Goal: Task Accomplishment & Management: Manage account settings

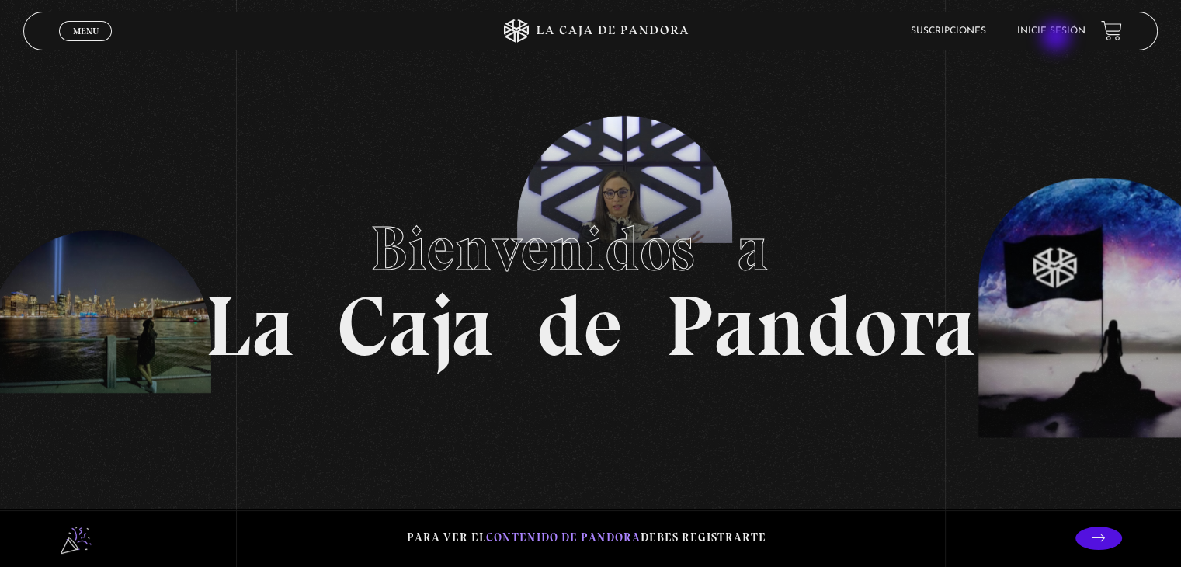
click at [1058, 38] on li "Inicie sesión" at bounding box center [1051, 31] width 68 height 24
click at [1079, 30] on link "Inicie sesión" at bounding box center [1051, 30] width 68 height 9
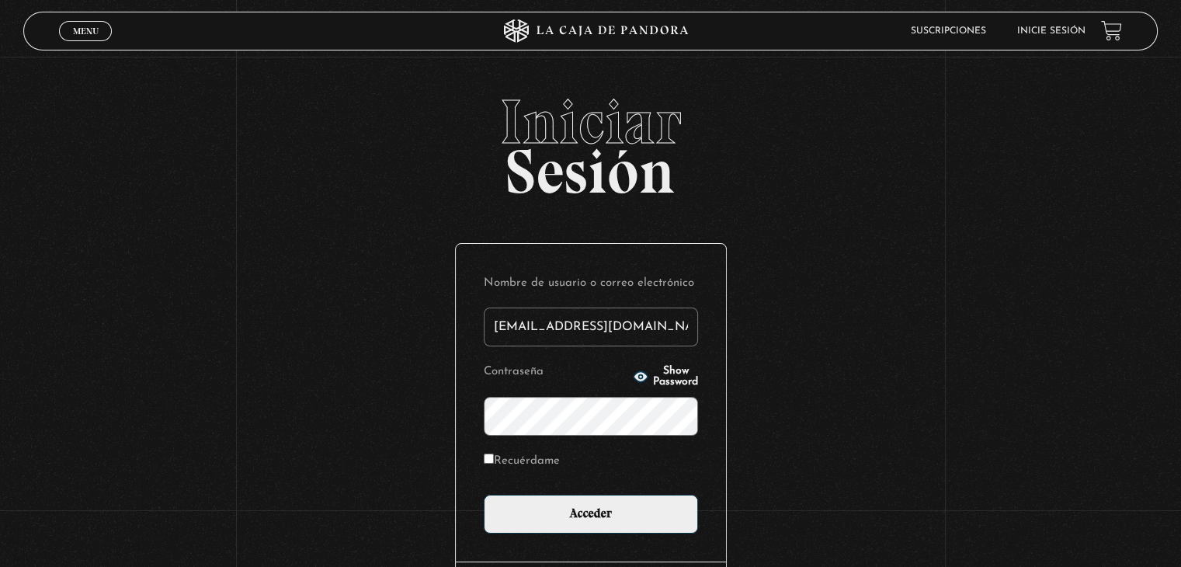
type input "FioO_0432@hotmail.com"
click at [484, 495] on input "Acceder" at bounding box center [591, 514] width 214 height 39
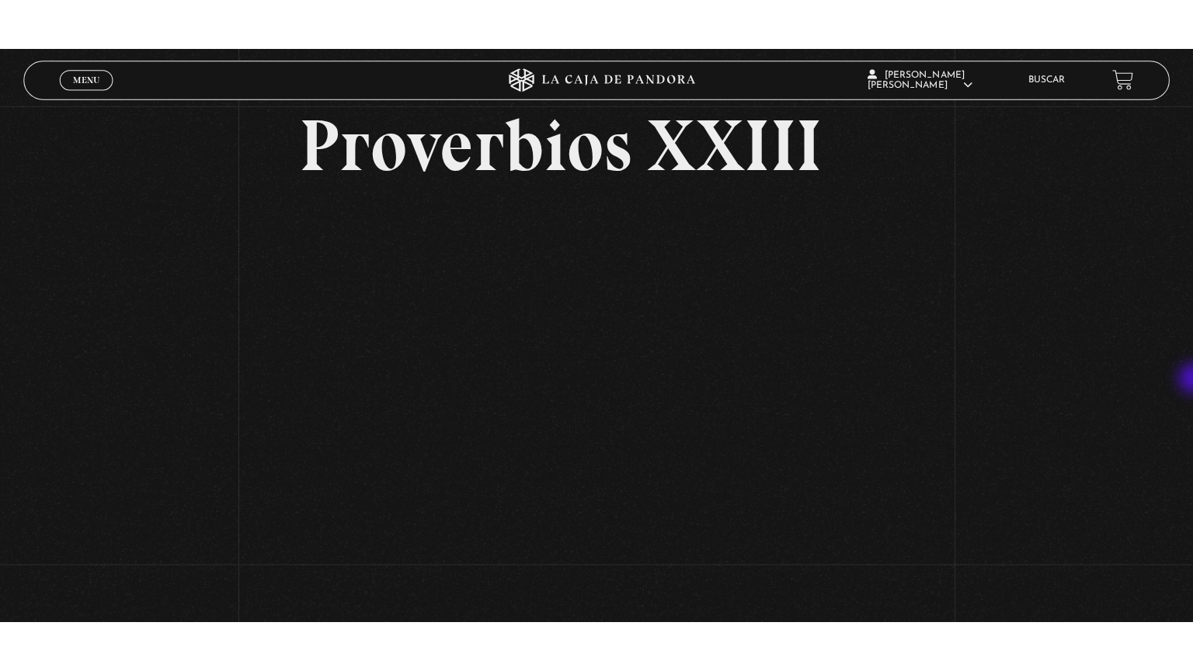
scroll to position [68, 0]
